Goal: Information Seeking & Learning: Find specific fact

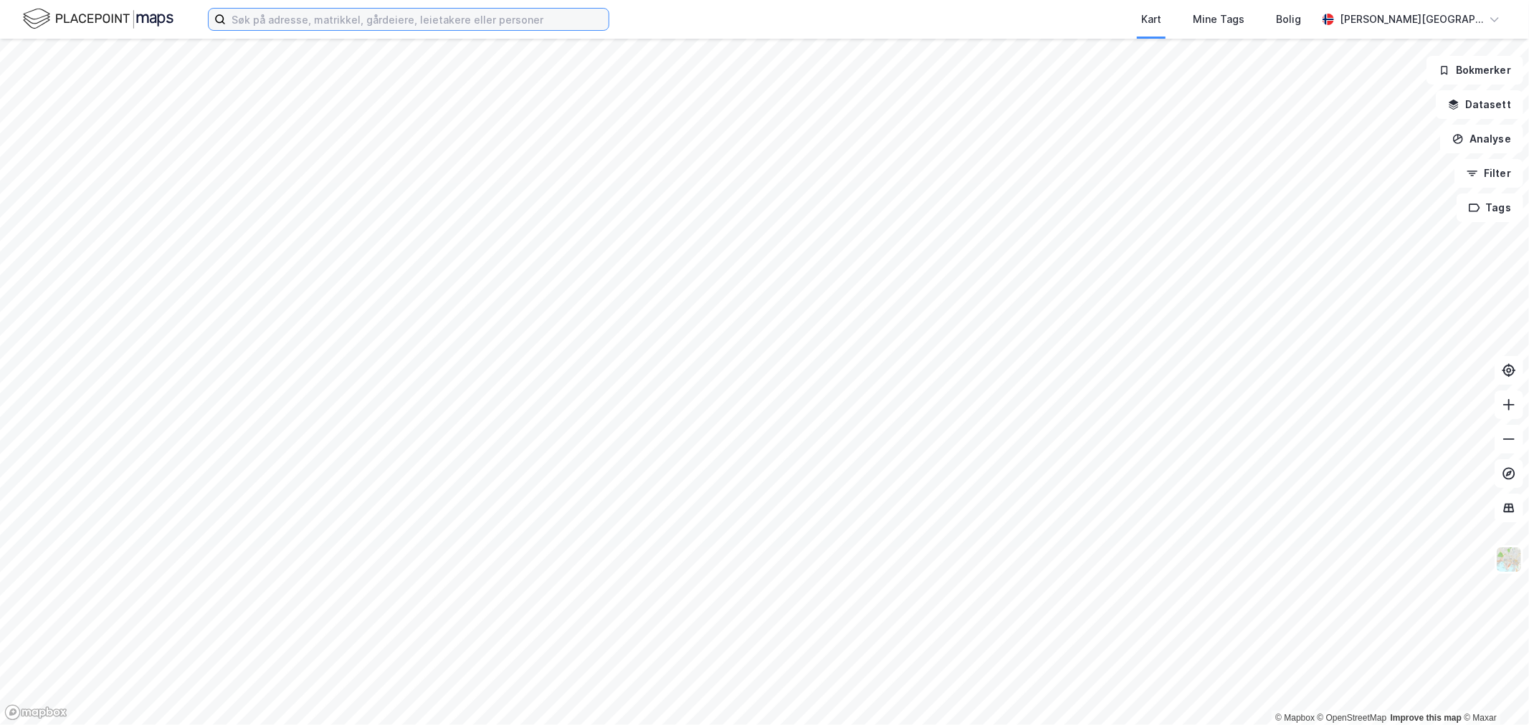
click at [228, 9] on input at bounding box center [417, 20] width 383 height 22
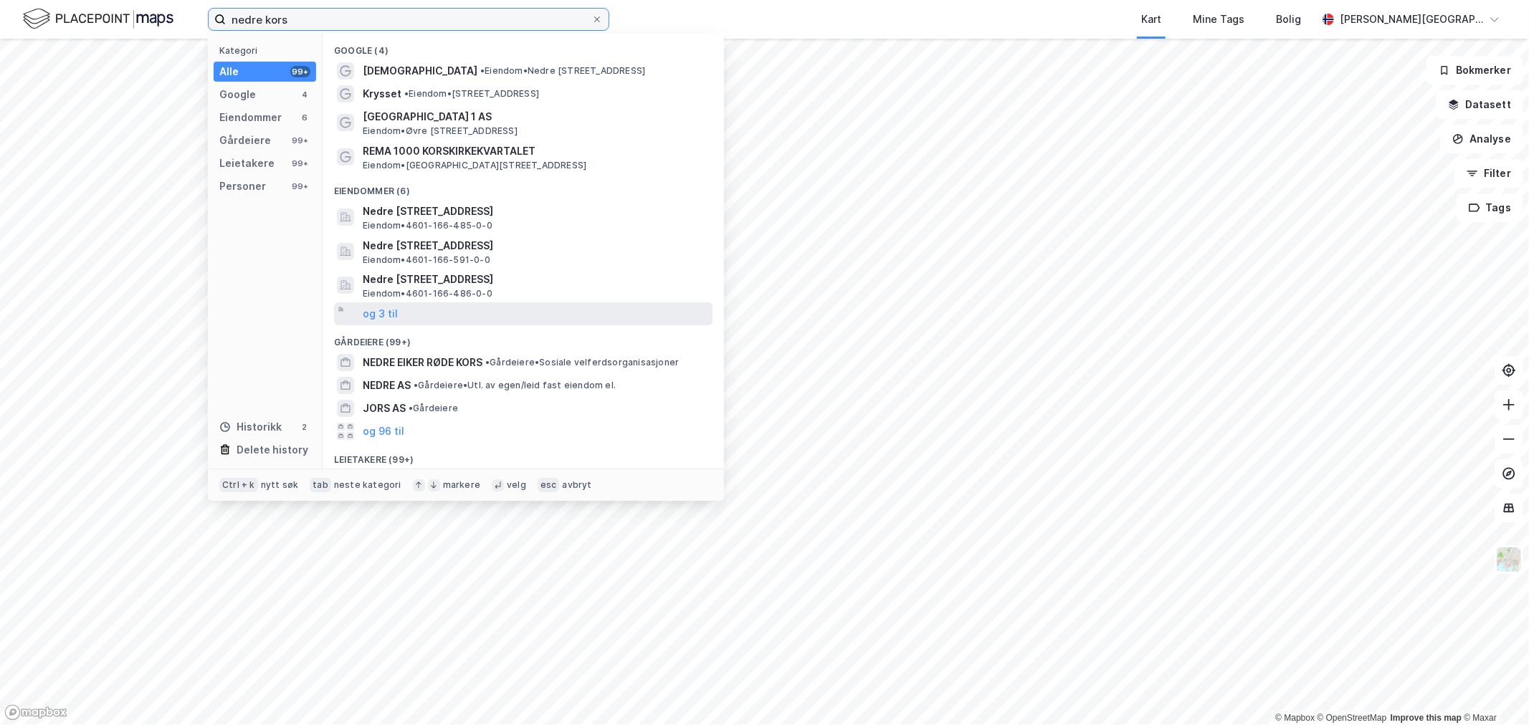
type input "nedre kors"
click at [398, 313] on div "og 3 til" at bounding box center [523, 313] width 378 height 23
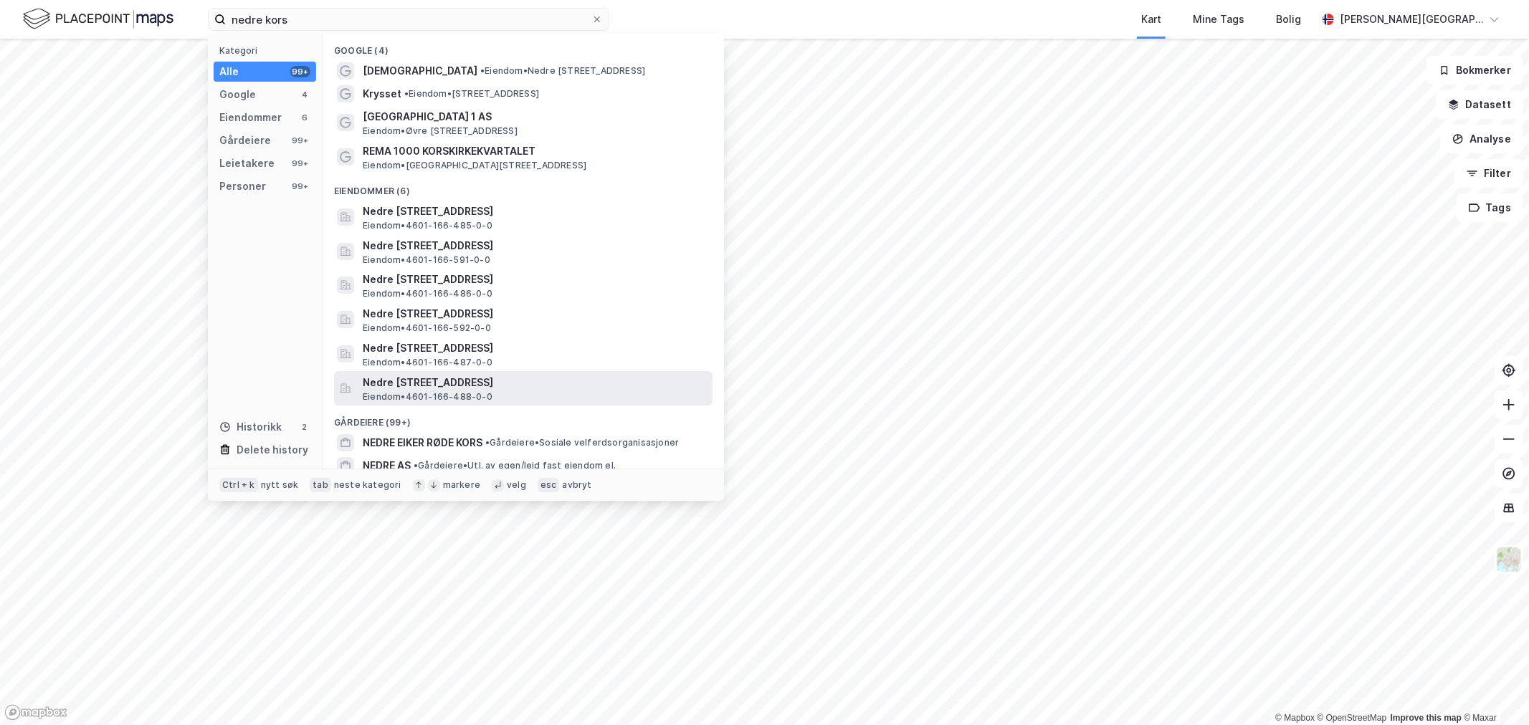
click at [433, 391] on span "Eiendom • 4601-166-488-0-0" at bounding box center [428, 396] width 130 height 11
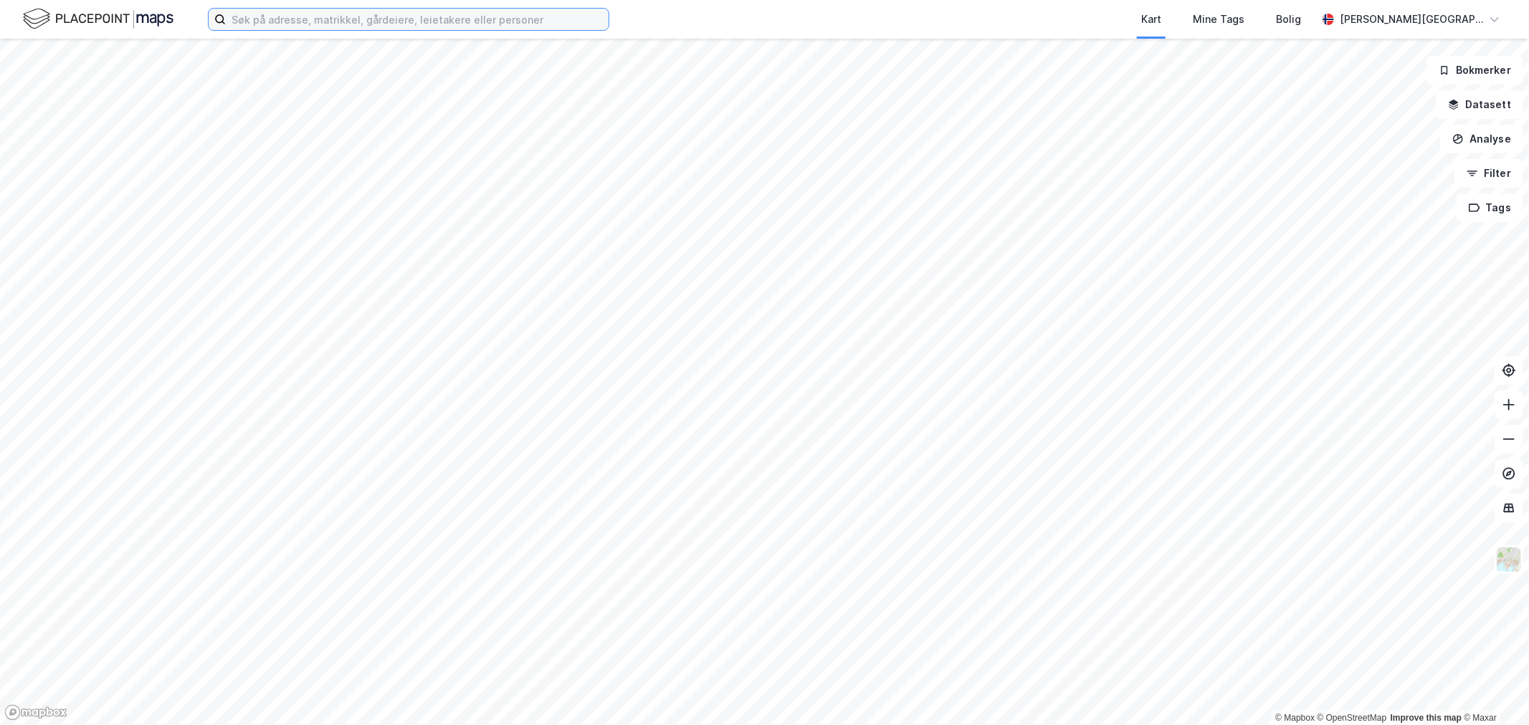
click at [396, 14] on input at bounding box center [417, 20] width 383 height 22
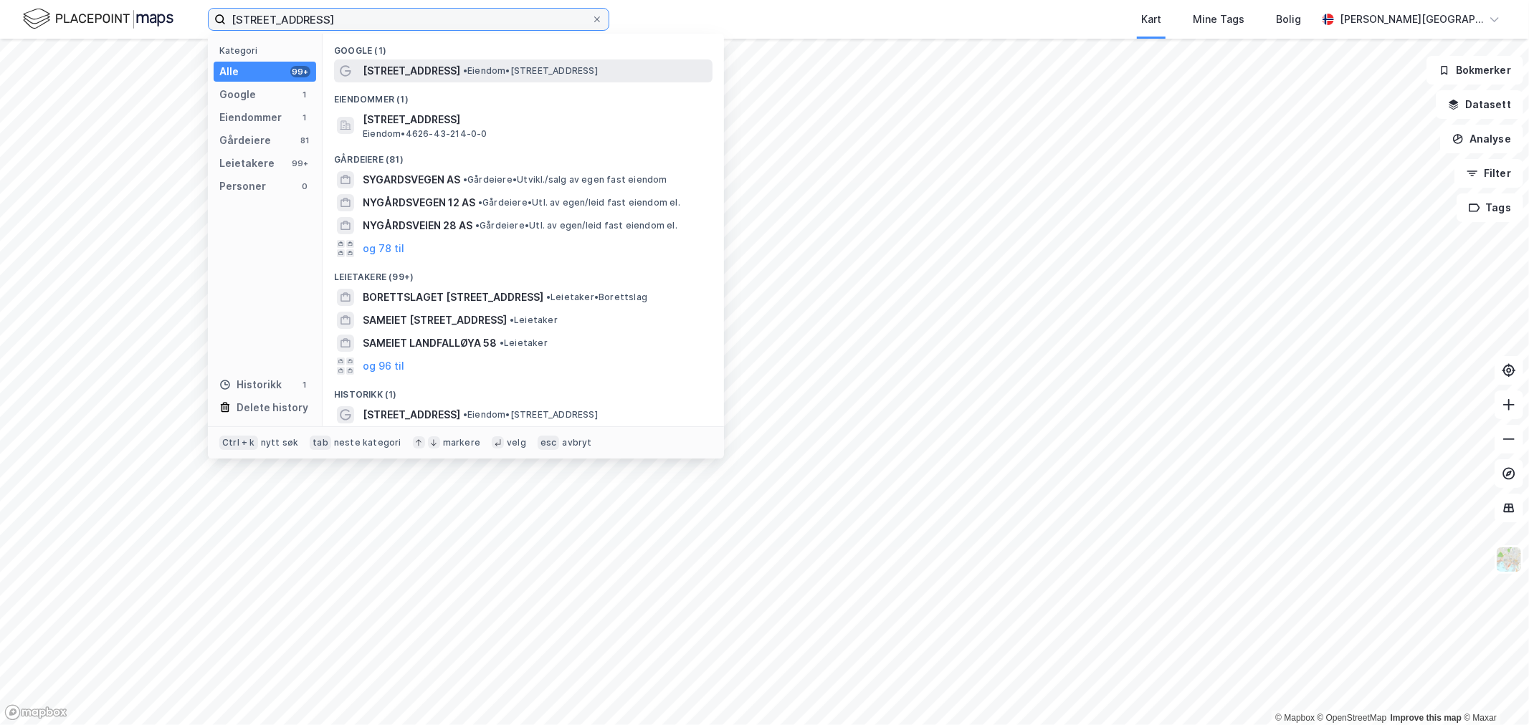
type input "nygårdsvegen 58"
click at [463, 73] on span "• Eiendom • Nygårdsvegen 58, 5350 Brattholmen" at bounding box center [530, 70] width 135 height 11
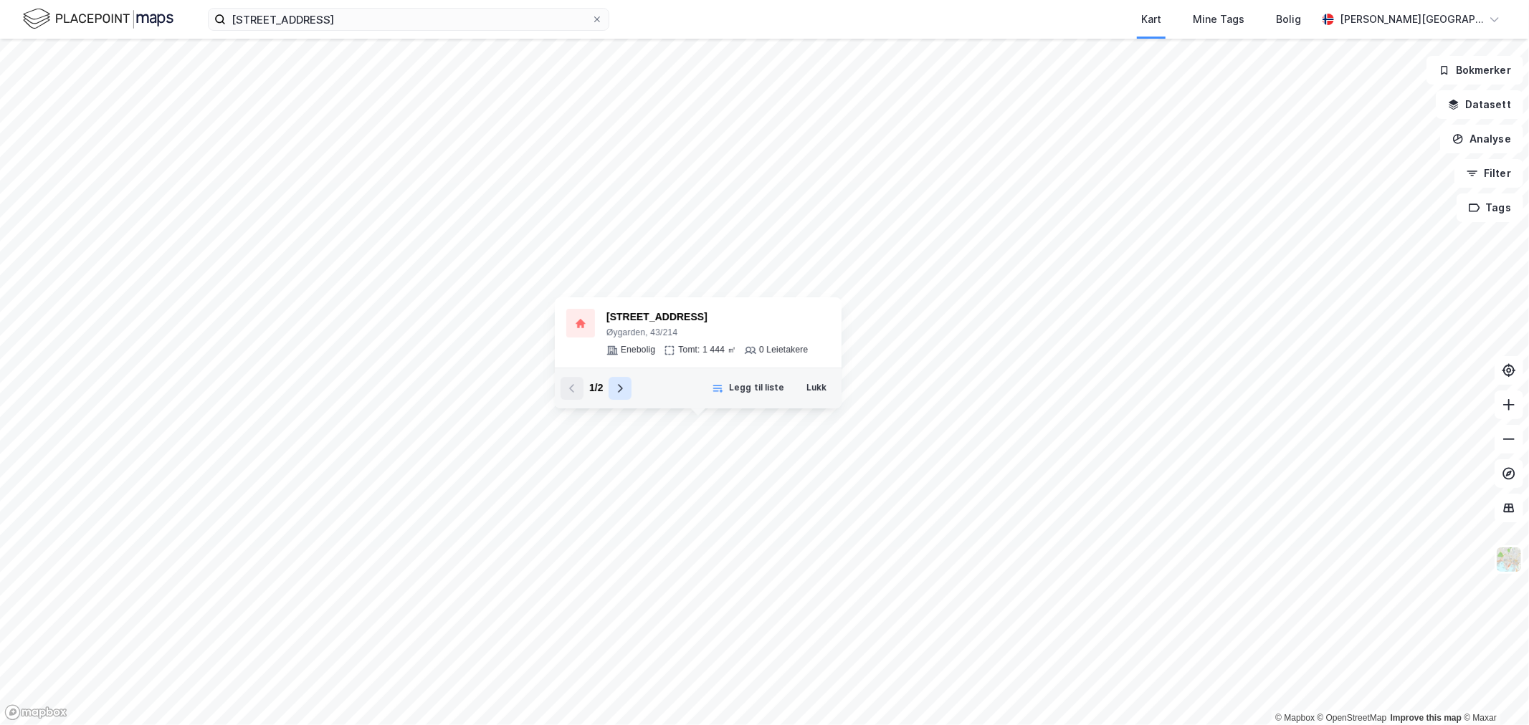
click at [620, 387] on icon at bounding box center [621, 388] width 5 height 9
click at [654, 313] on div "4626-43-248-0-0" at bounding box center [701, 317] width 190 height 17
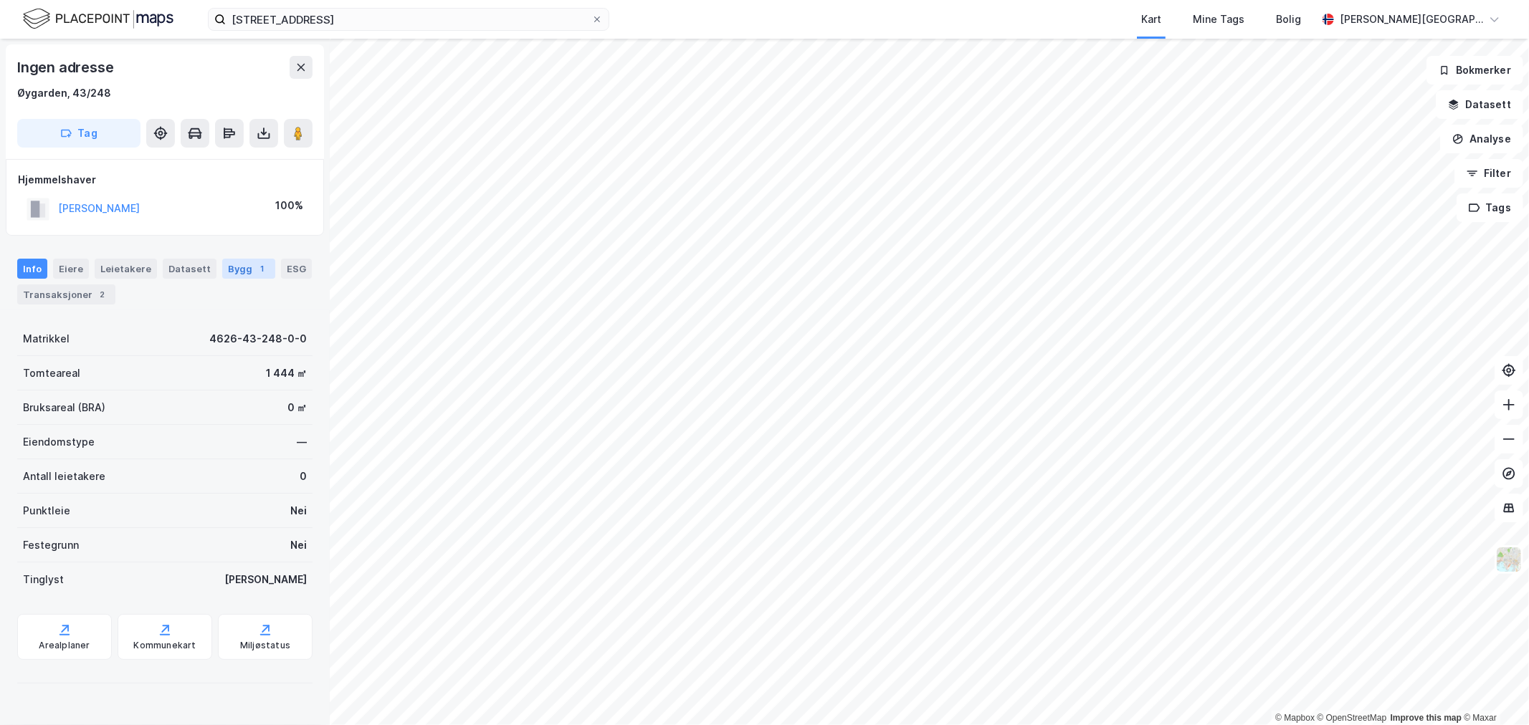
click at [239, 272] on div "Bygg 1" at bounding box center [248, 269] width 53 height 20
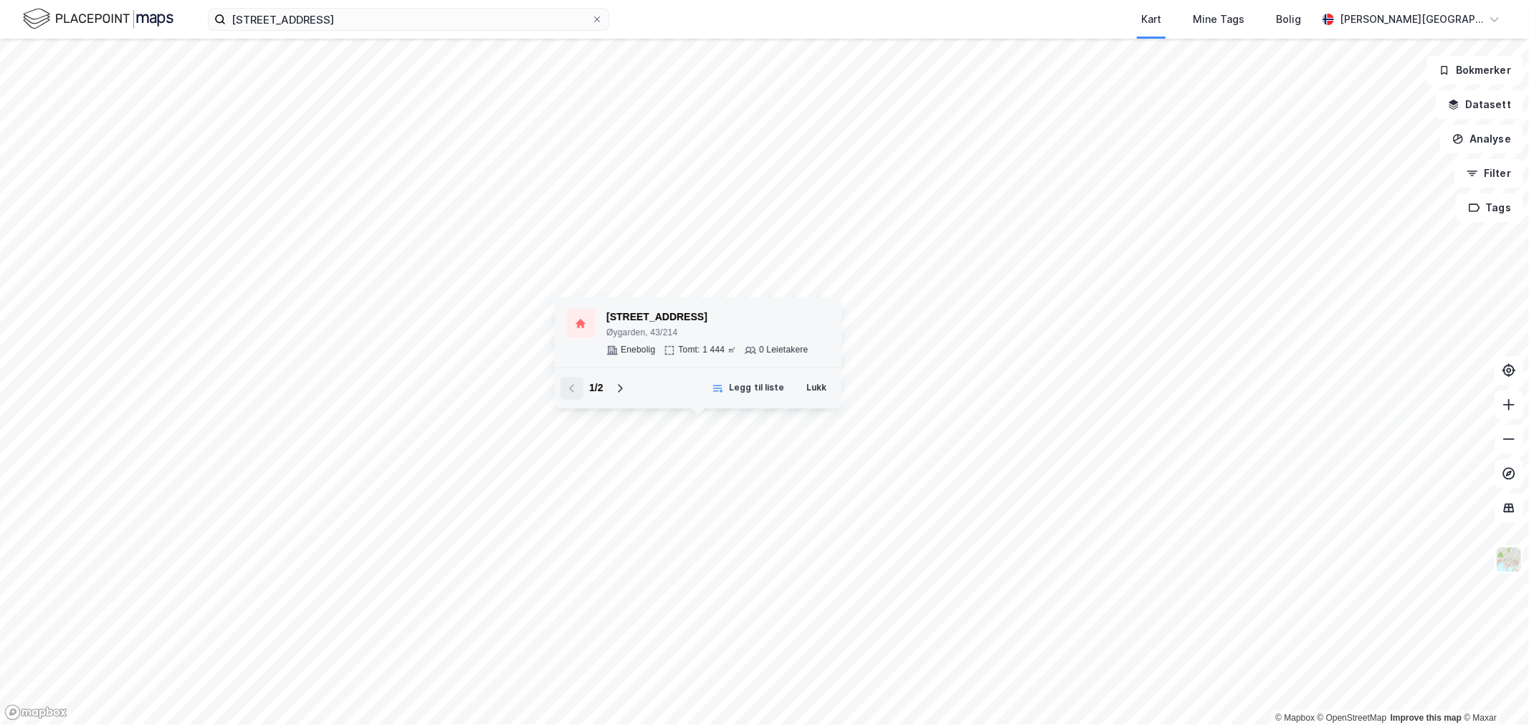
click at [632, 323] on div "[STREET_ADDRESS]" at bounding box center [706, 317] width 201 height 17
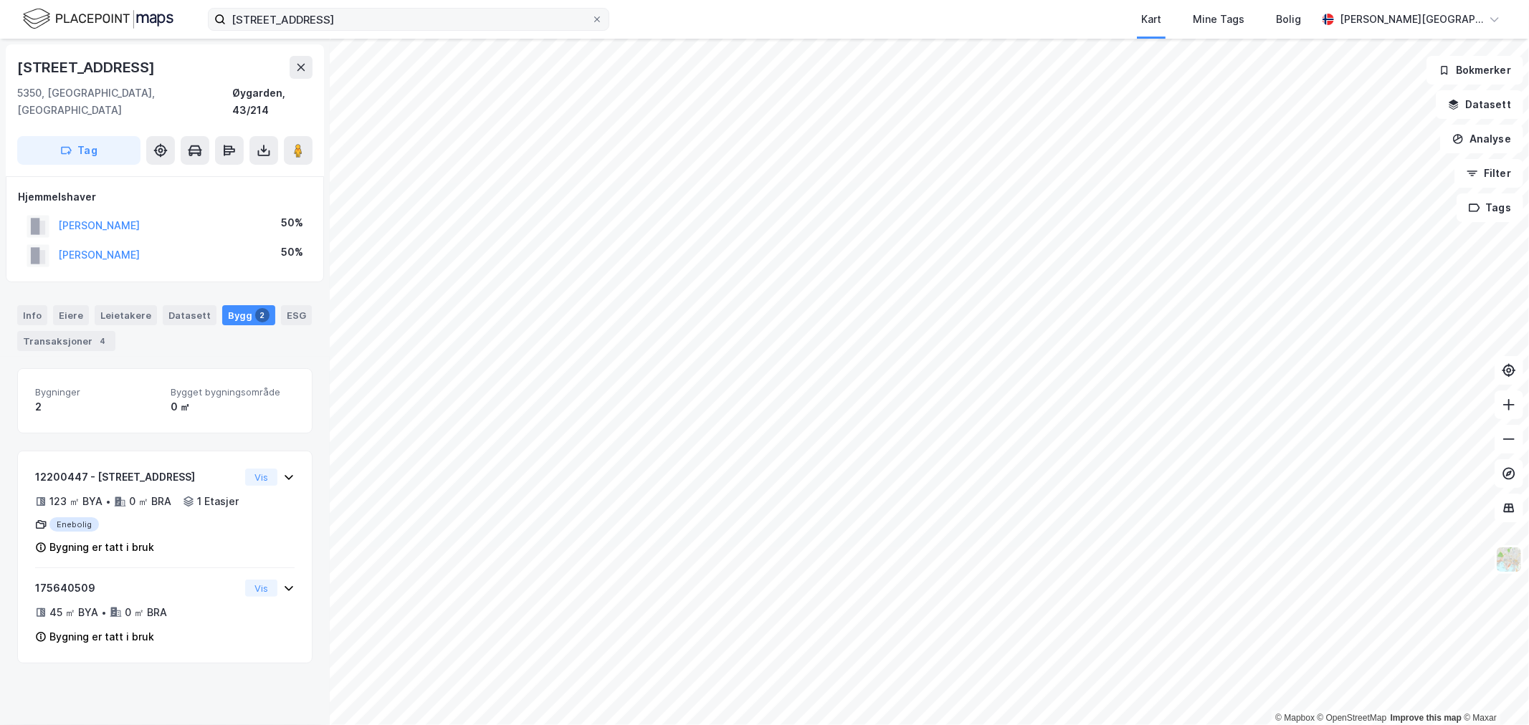
click at [593, 19] on icon at bounding box center [597, 19] width 9 height 9
click at [591, 19] on input "nygårdsvegen 58" at bounding box center [409, 20] width 366 height 22
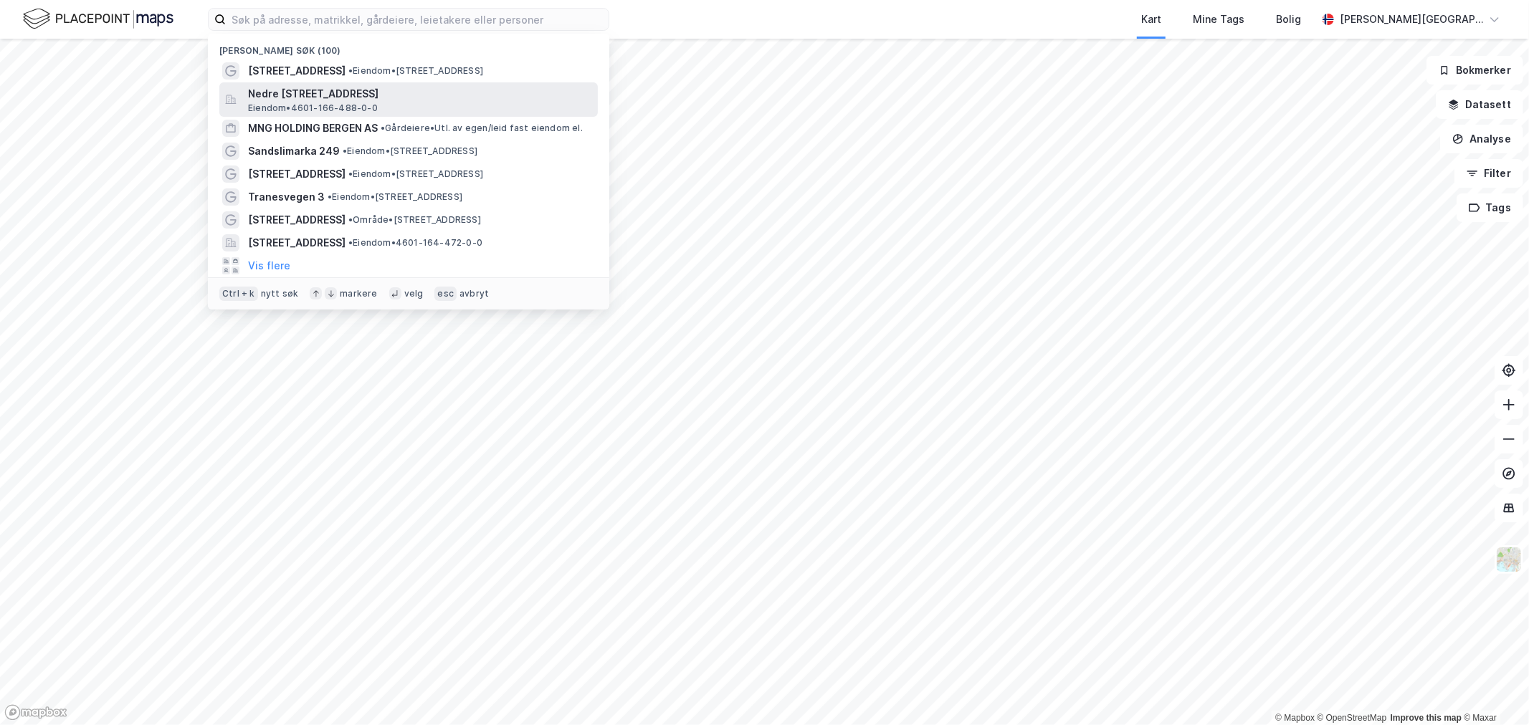
click at [477, 97] on span "Nedre [STREET_ADDRESS]" at bounding box center [420, 93] width 344 height 17
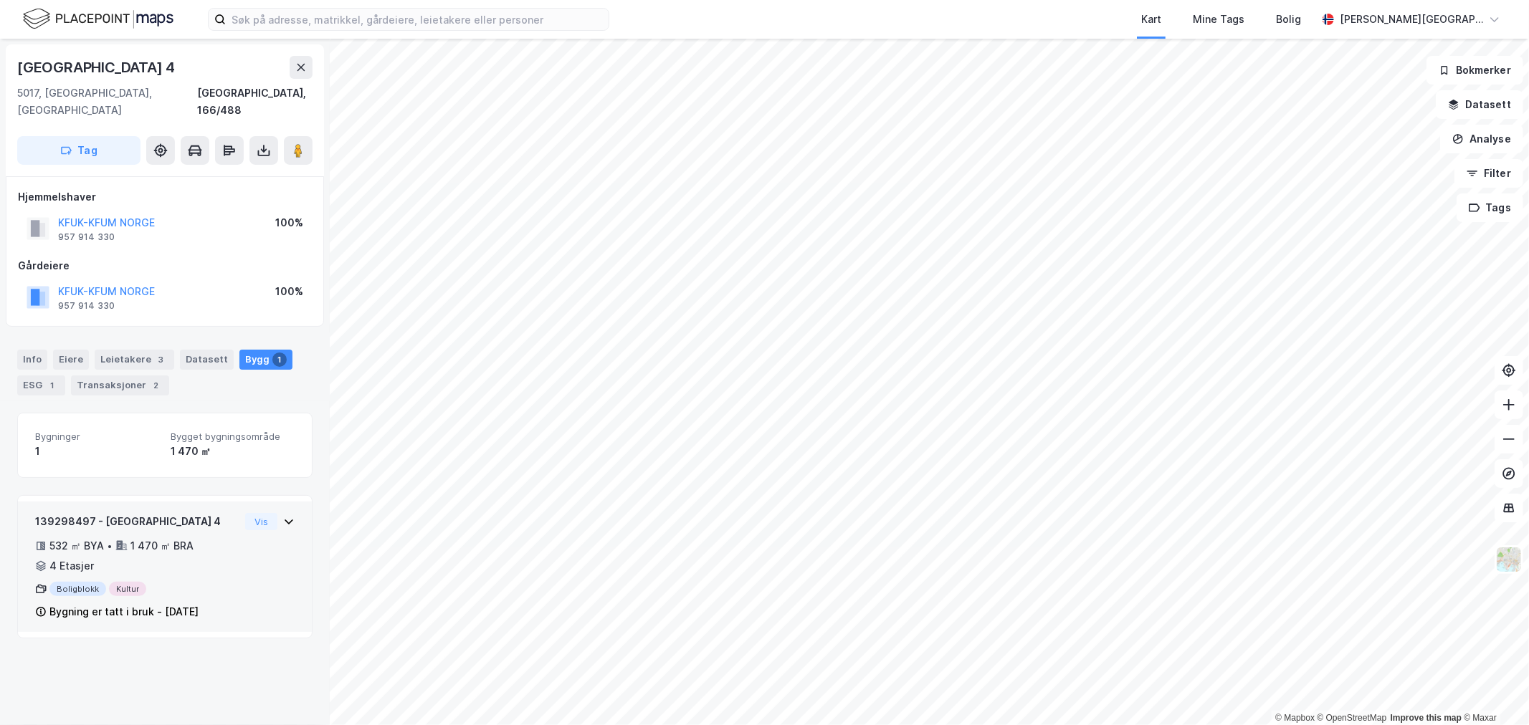
click at [251, 536] on div "139298497 - Nedre Korskirkeallmenningen 4 532 ㎡ BYA • 1 470 ㎡ BRA • 4 Etasjer B…" at bounding box center [164, 572] width 259 height 119
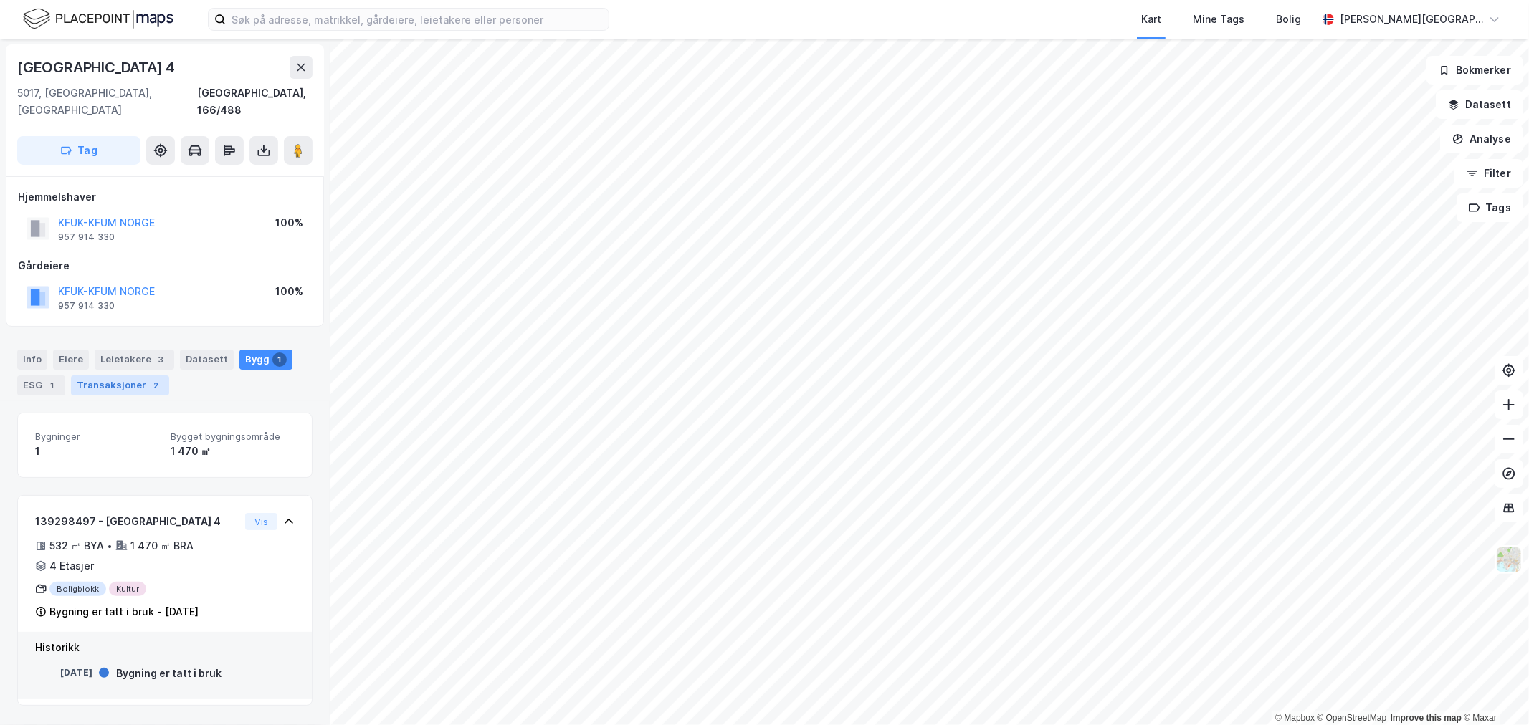
click at [134, 376] on div "Transaksjoner 2" at bounding box center [120, 386] width 98 height 20
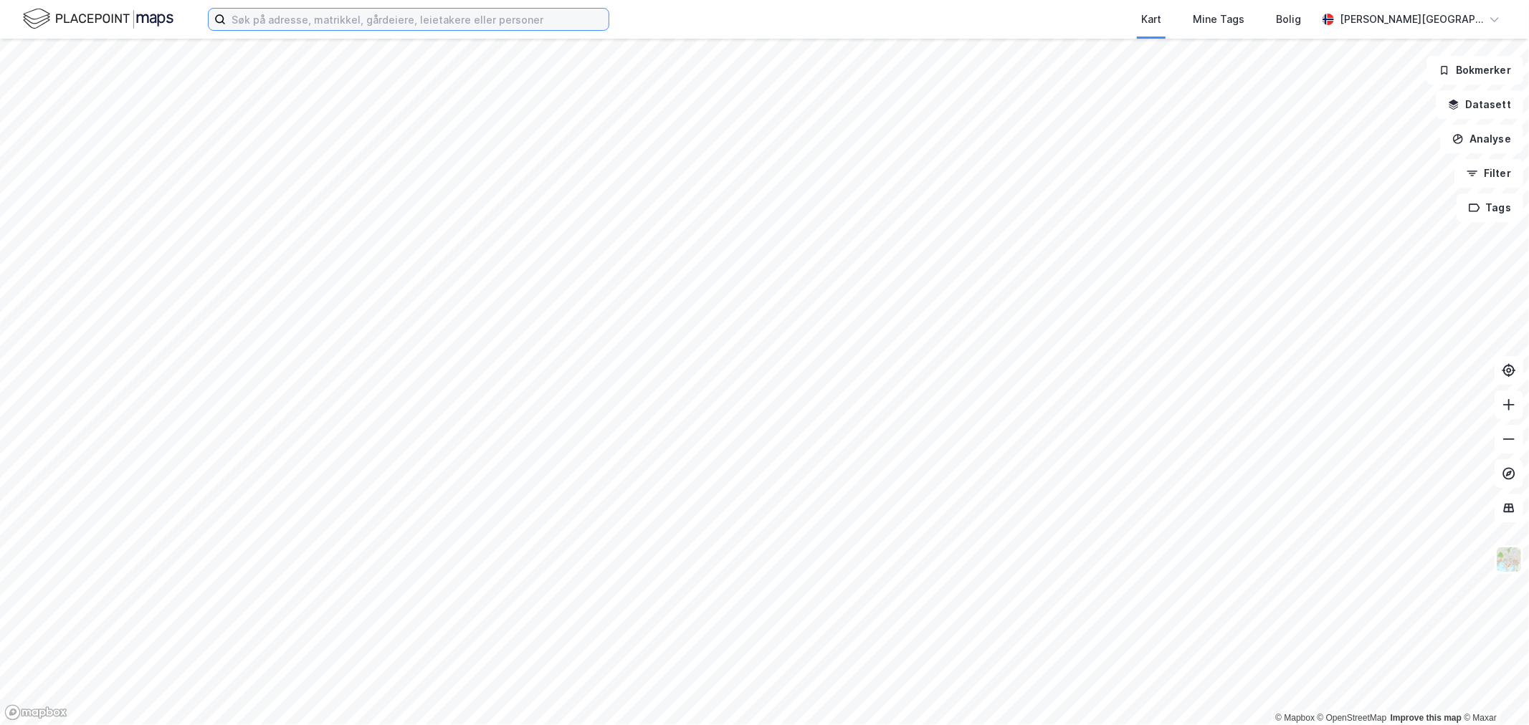
click at [363, 18] on input at bounding box center [417, 20] width 383 height 22
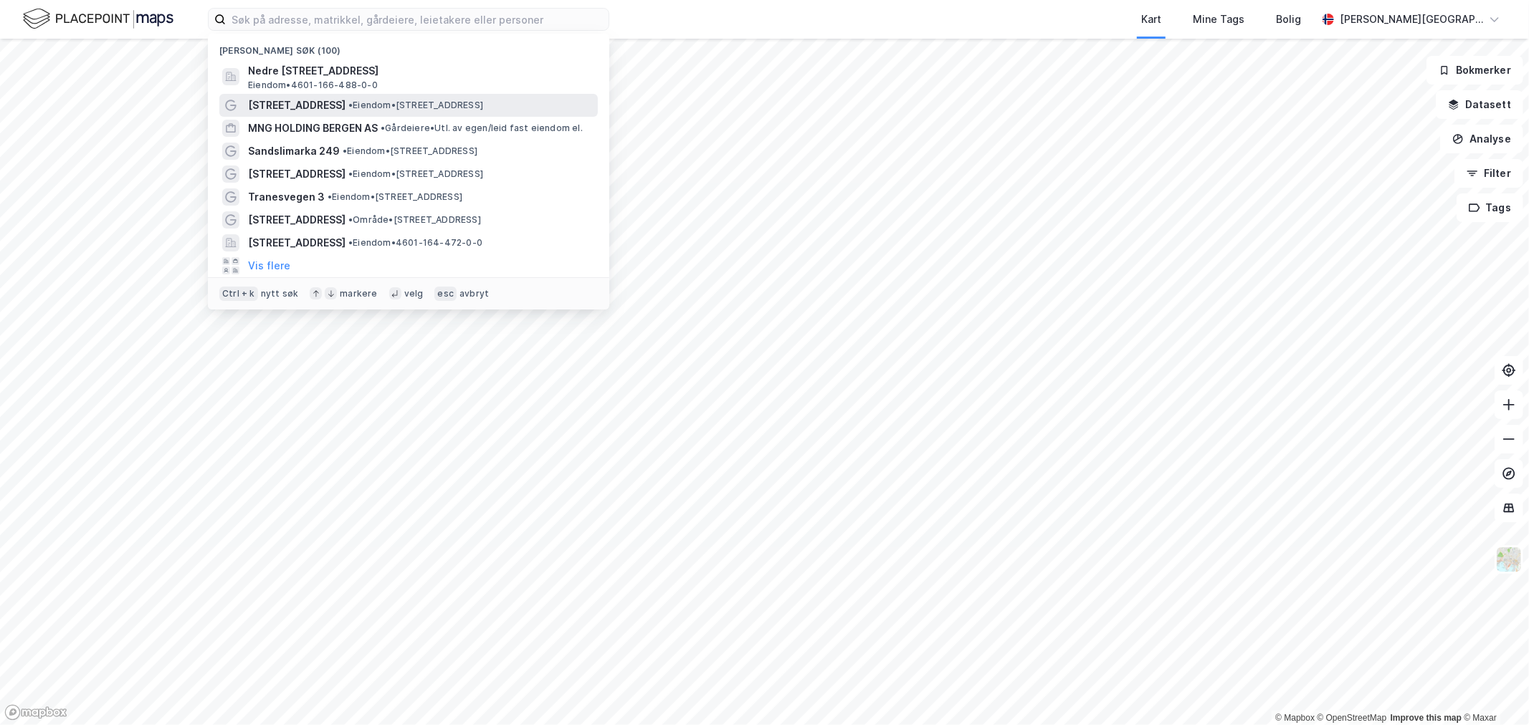
click at [354, 102] on span "• Eiendom • [STREET_ADDRESS]" at bounding box center [415, 105] width 135 height 11
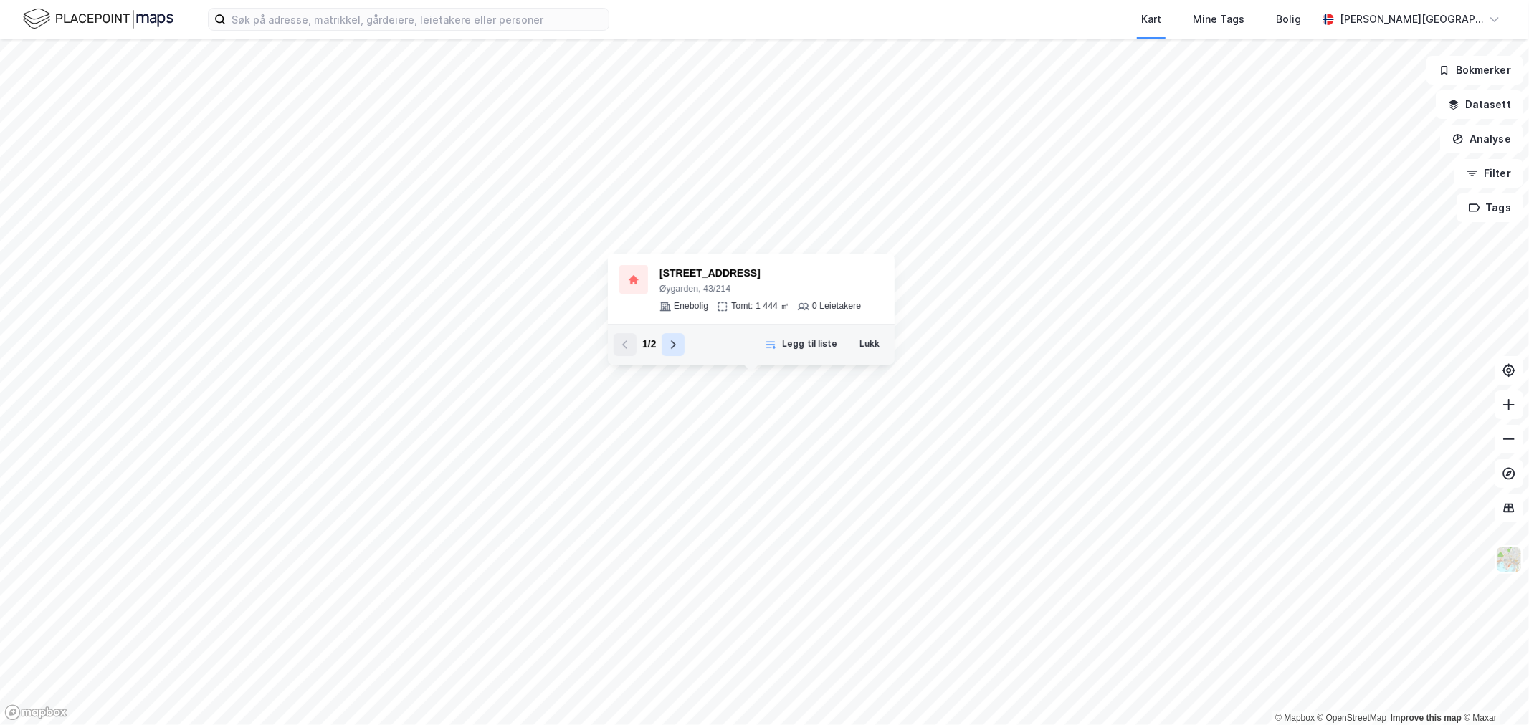
click at [674, 349] on icon at bounding box center [672, 344] width 11 height 11
click at [622, 346] on icon at bounding box center [624, 344] width 11 height 11
click at [676, 346] on icon at bounding box center [672, 344] width 11 height 11
click at [703, 272] on div "4626-43-248-0-0" at bounding box center [754, 273] width 190 height 17
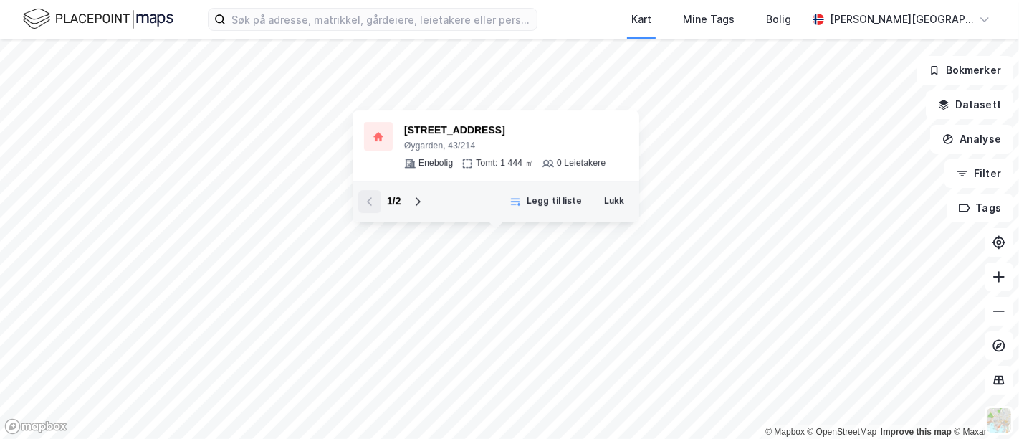
click at [421, 195] on button at bounding box center [417, 201] width 23 height 23
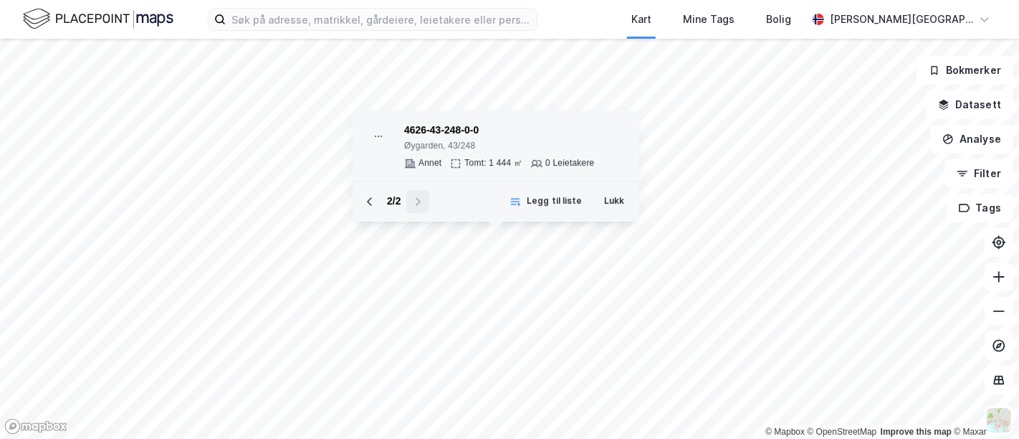
click at [442, 134] on div "4626-43-248-0-0" at bounding box center [499, 130] width 190 height 17
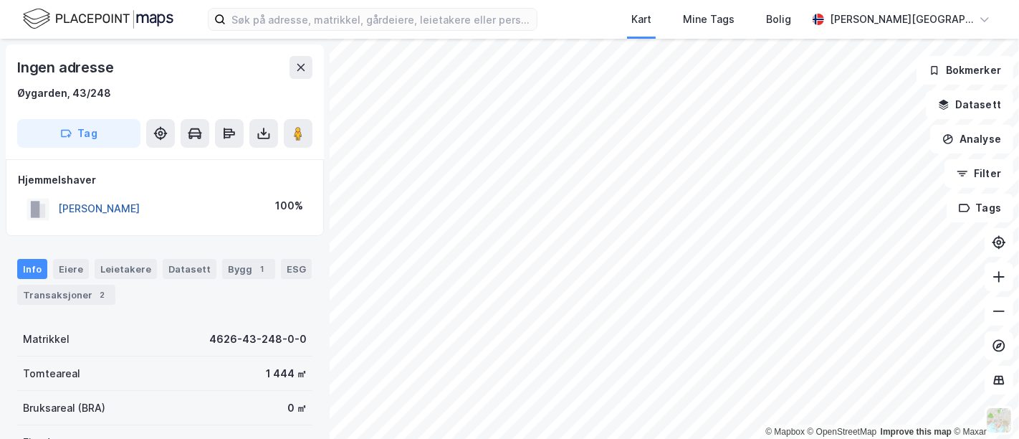
click at [0, 0] on button "[PERSON_NAME]" at bounding box center [0, 0] width 0 height 0
